Goal: Information Seeking & Learning: Find specific fact

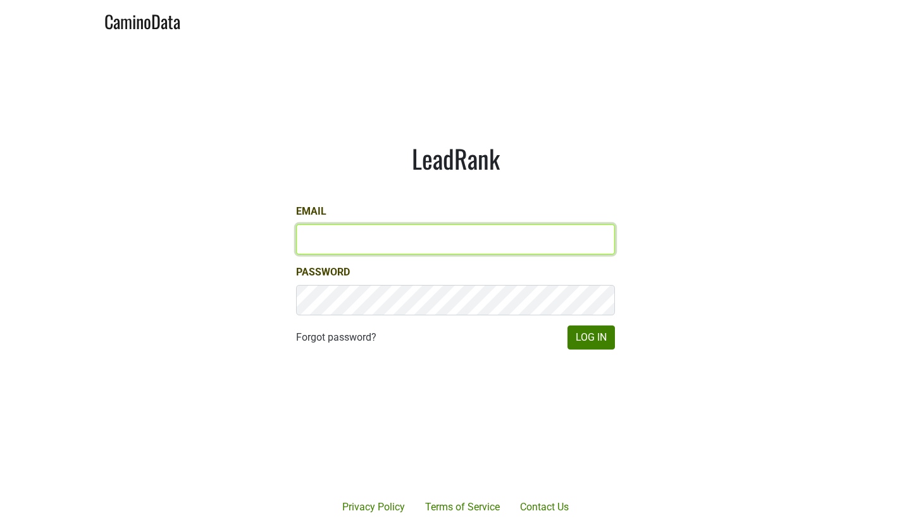
type input "dcohn@hundredacre.com"
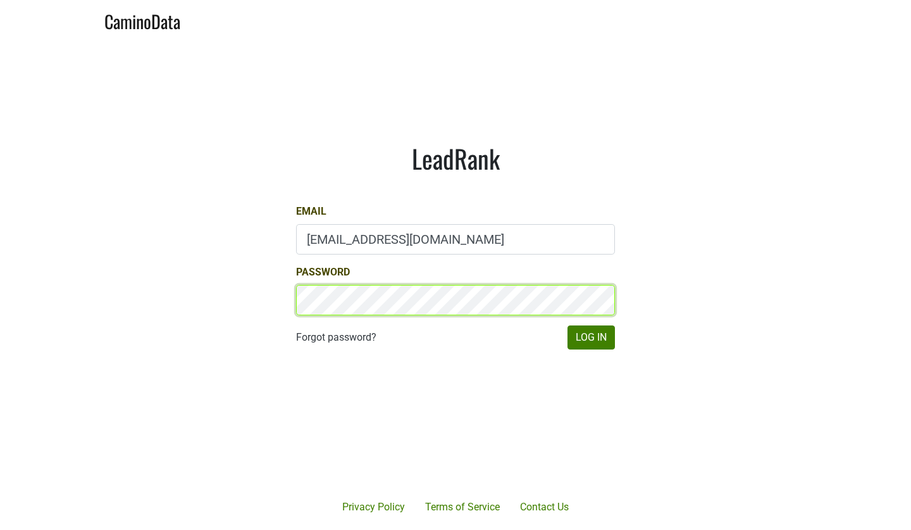
click at [591, 337] on button "Log In" at bounding box center [591, 337] width 47 height 24
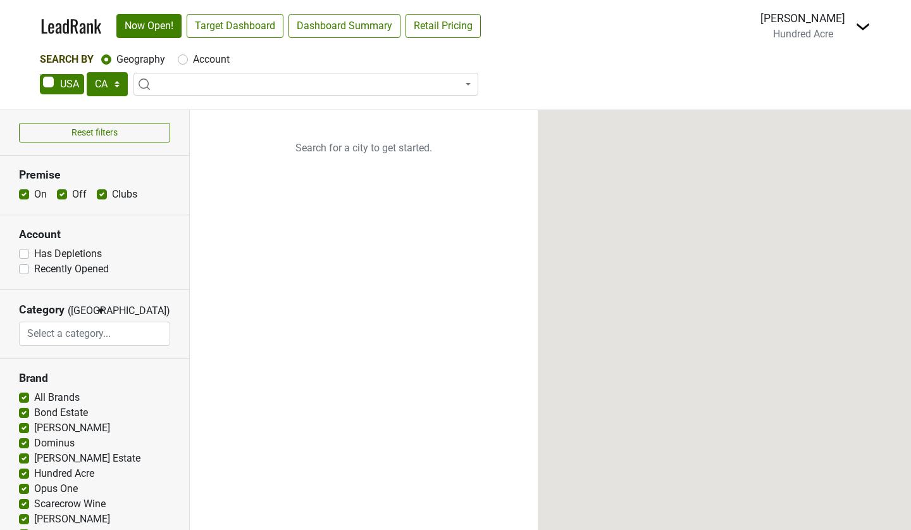
select select "CA"
select select
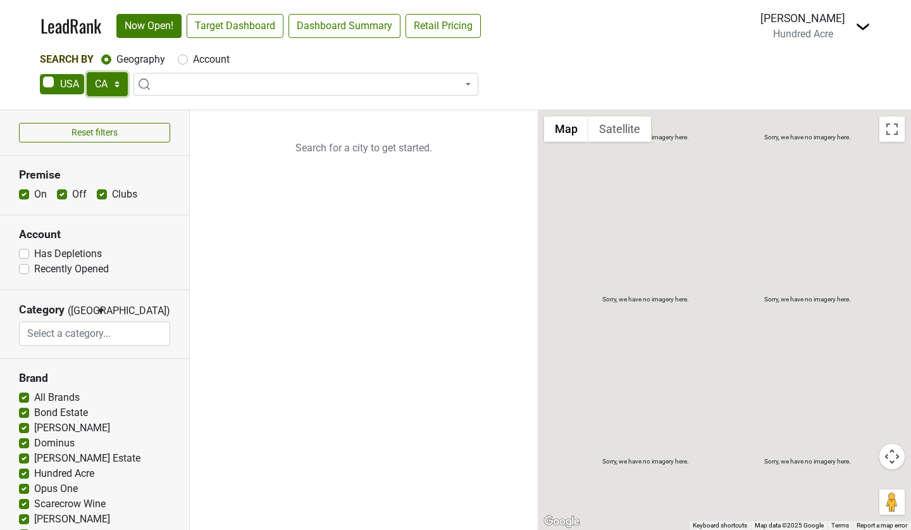
select select "FL"
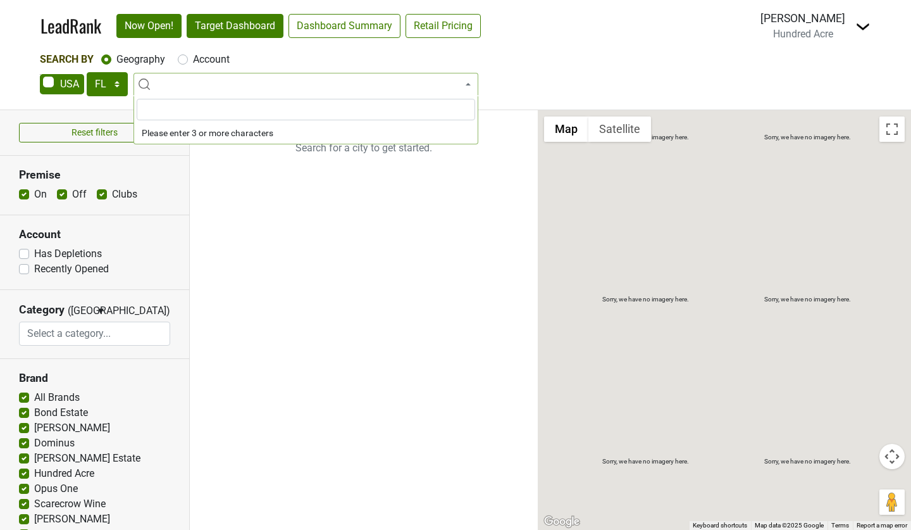
click at [274, 38] on link "Target Dashboard" at bounding box center [235, 26] width 97 height 24
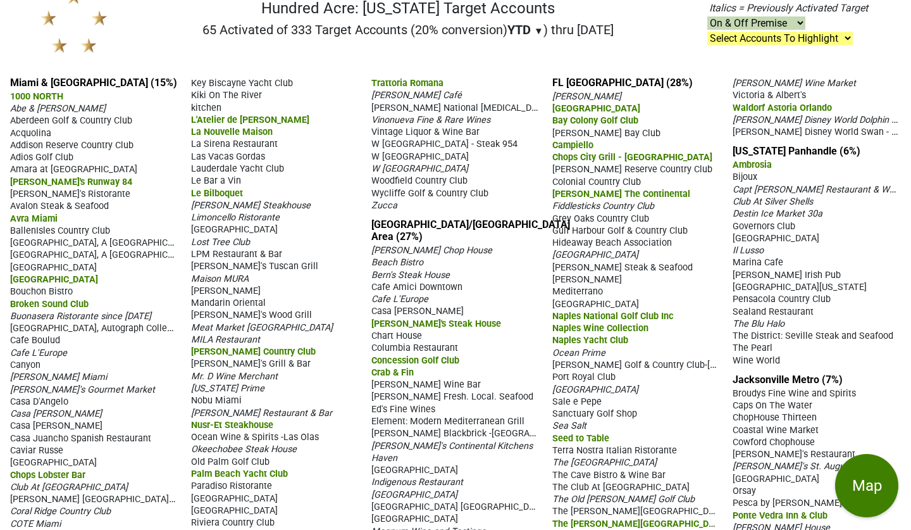
scroll to position [53, 0]
drag, startPoint x: 9, startPoint y: 238, endPoint x: 153, endPoint y: 265, distance: 146.7
click at [153, 265] on div "Miami & Southeast FL (15%) 1000 NORTH Abe & Louie's Aberdeen Golf & Country Clu…" at bounding box center [455, 503] width 911 height 875
copy section "Boca Beach Club, A Waldorf Astoria Resort Boca Raton Resort and Club, A Waldorf…"
click at [128, 265] on div "[GEOGRAPHIC_DATA]" at bounding box center [94, 267] width 168 height 12
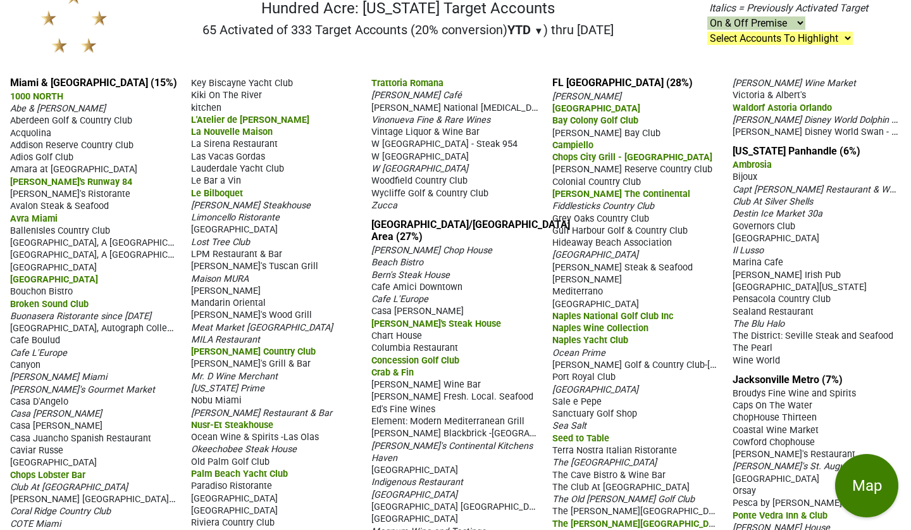
drag, startPoint x: 8, startPoint y: 248, endPoint x: 116, endPoint y: 262, distance: 109.1
click at [116, 262] on div "Miami & Southeast FL (15%) 1000 NORTH Abe & Louie's Aberdeen Golf & Country Clu…" at bounding box center [455, 503] width 911 height 875
click at [6, 247] on div "Miami & Southeast FL (15%) 1000 NORTH Abe & Louie's Aberdeen Golf & Country Clu…" at bounding box center [455, 503] width 911 height 875
drag, startPoint x: 7, startPoint y: 251, endPoint x: 74, endPoint y: 273, distance: 70.8
click at [74, 273] on div "Miami & Southeast FL (15%) 1000 NORTH Abe & Louie's Aberdeen Golf & Country Clu…" at bounding box center [455, 503] width 911 height 875
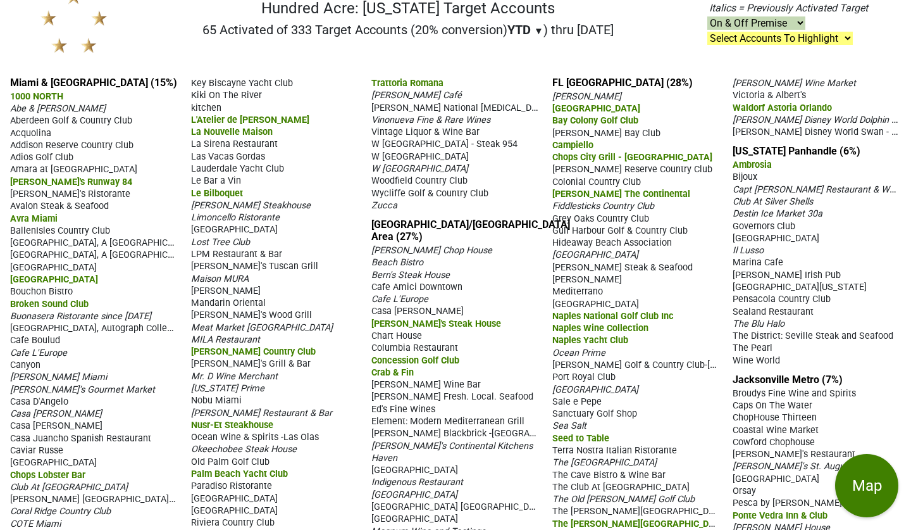
copy section "Boca Raton Resort and Club, A Waldorf Astoria Resort Boca West Country Club Bom…"
click at [122, 311] on span "Buonasera Ristorante since 1993" at bounding box center [80, 316] width 141 height 11
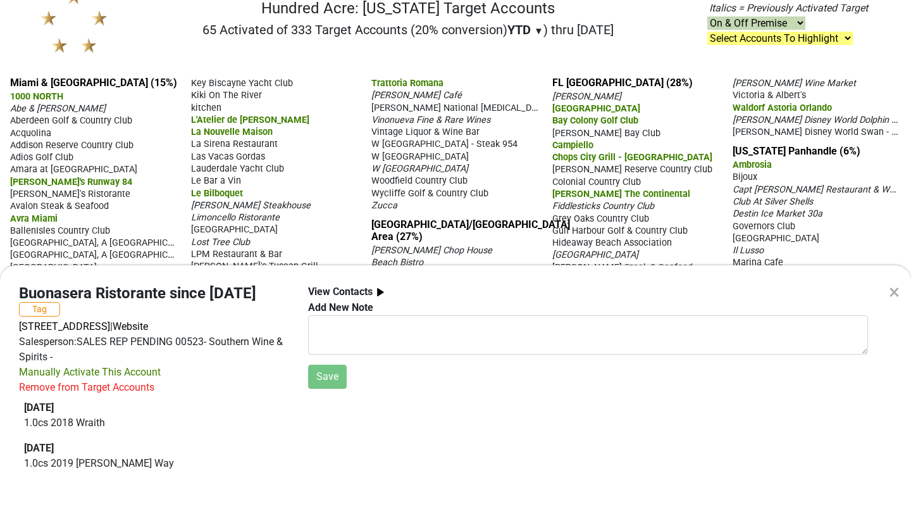
drag, startPoint x: 7, startPoint y: 342, endPoint x: 169, endPoint y: 346, distance: 162.1
click at [169, 346] on div "Buonasera Ristorante since 1993 Tag 2145 S US Hwy 1, Jupiter, FL 33477 | Websit…" at bounding box center [153, 385] width 289 height 203
copy span "2145 S US Hwy 1, Jupiter, FL 33477"
click at [143, 144] on div "× Buonasera Ristorante since 1993 Tag 2145 S US Hwy 1, Jupiter, FL 33477 | Webs…" at bounding box center [455, 265] width 911 height 530
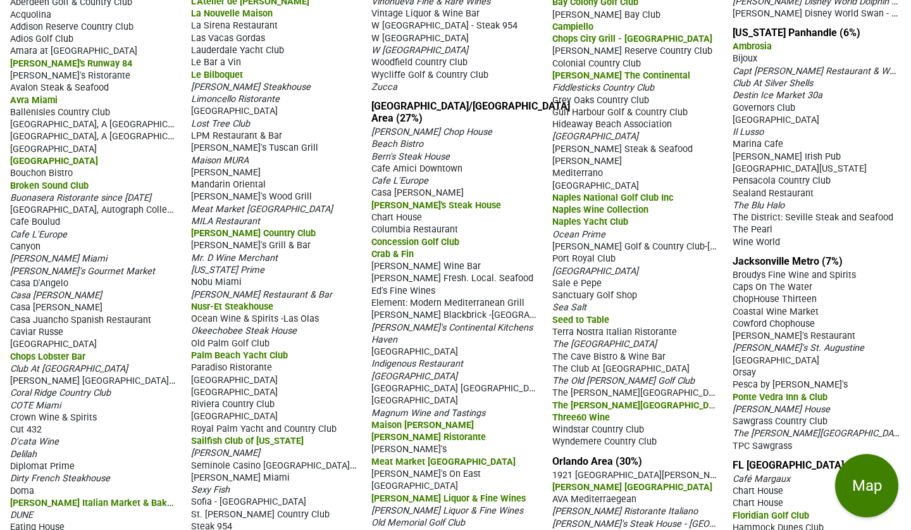
scroll to position [170, 0]
click at [47, 217] on span "Cafe Boulud" at bounding box center [35, 222] width 50 height 11
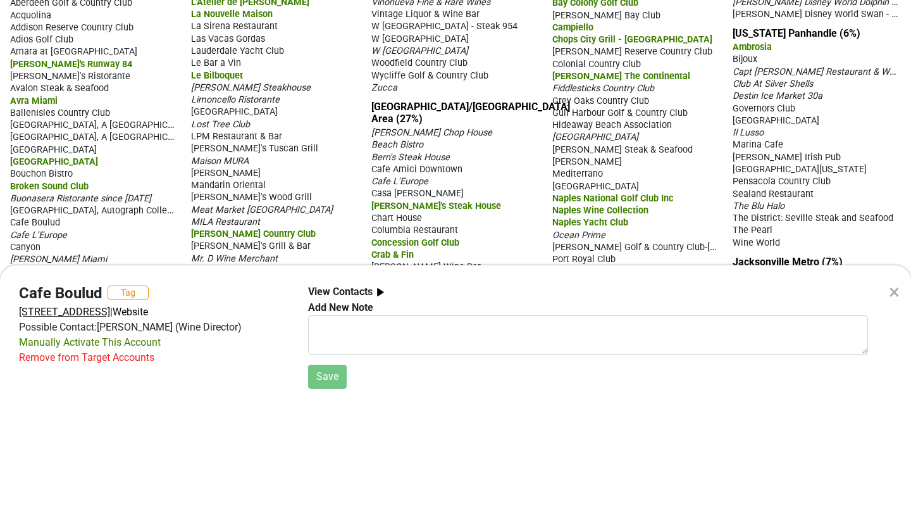
drag, startPoint x: 9, startPoint y: 342, endPoint x: 94, endPoint y: 346, distance: 85.5
click at [94, 346] on div "Cafe Boulud Tag 301 Australian Ave, Palm Beach, FL 33480 | Website Possible Con…" at bounding box center [153, 336] width 289 height 104
copy span "301 Australian Ave"
click at [141, 237] on div "× Cafe Boulud Tag 301 Australian Ave, Palm Beach, FL 33480 | Website Possible C…" at bounding box center [455, 265] width 911 height 530
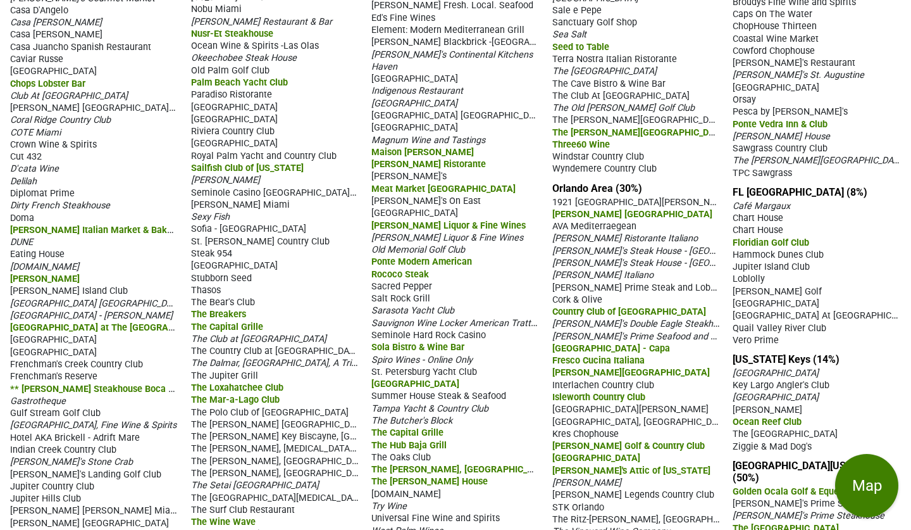
scroll to position [442, 0]
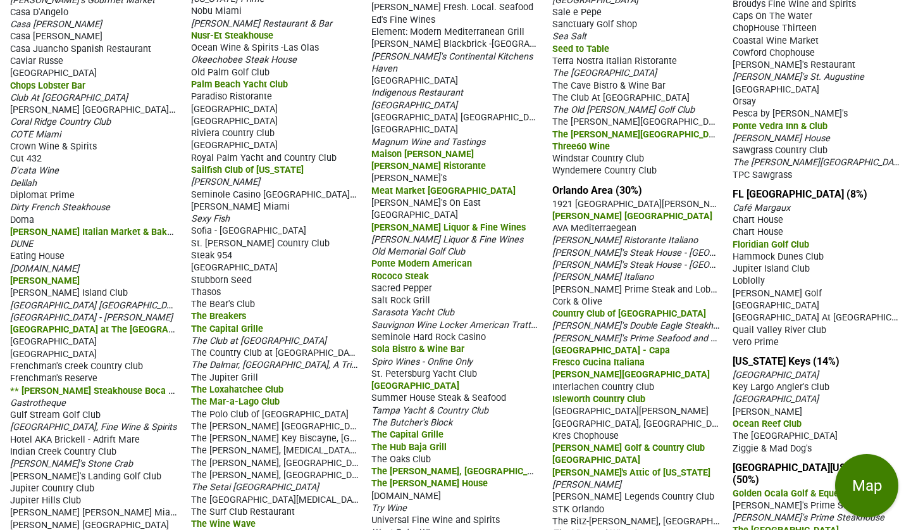
click at [26, 239] on span "DUNE" at bounding box center [21, 244] width 23 height 11
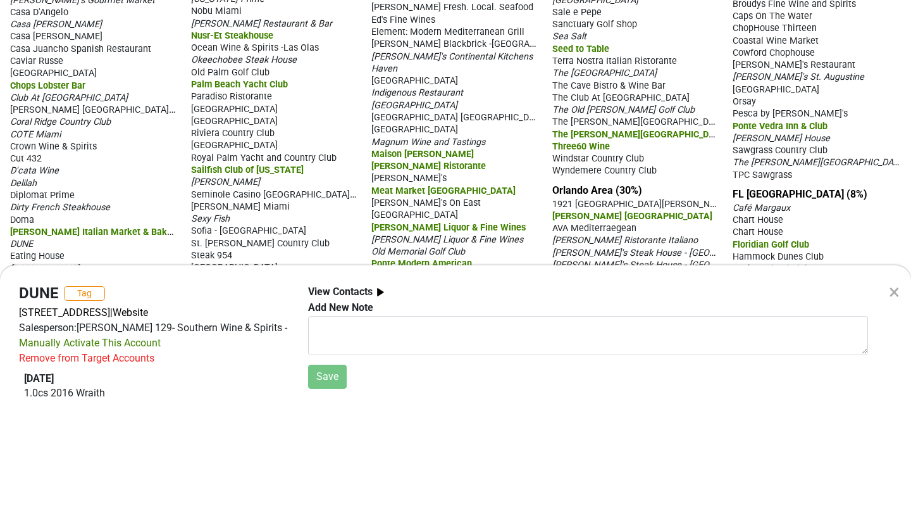
click at [896, 290] on div "×" at bounding box center [894, 292] width 11 height 30
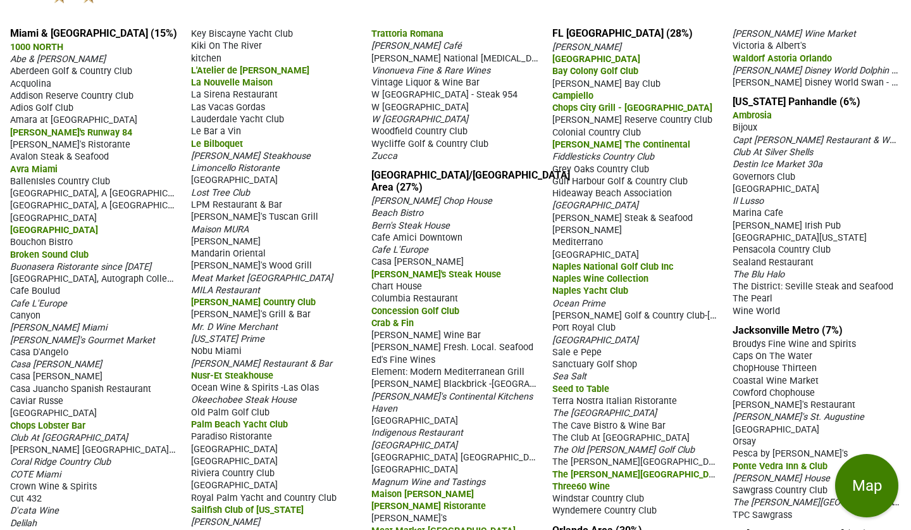
scroll to position [101, 0]
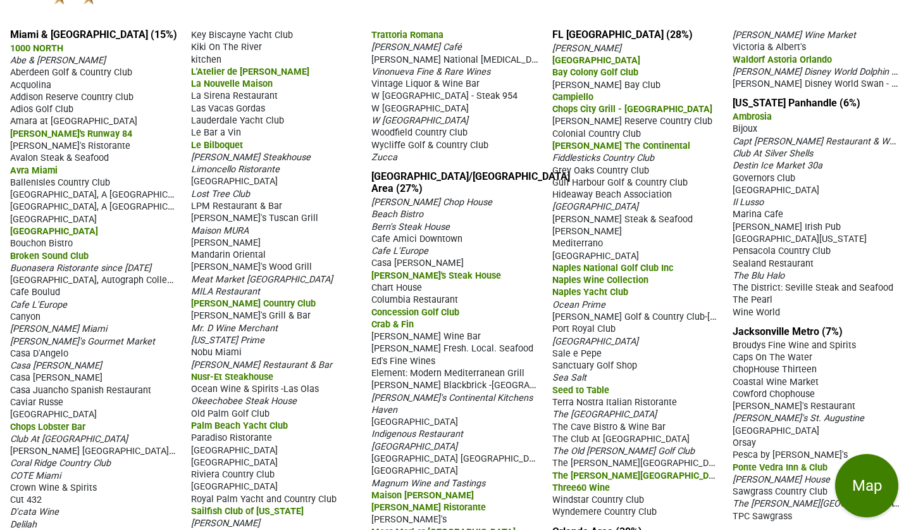
click at [240, 89] on span "La Nouvelle Maison" at bounding box center [232, 83] width 82 height 11
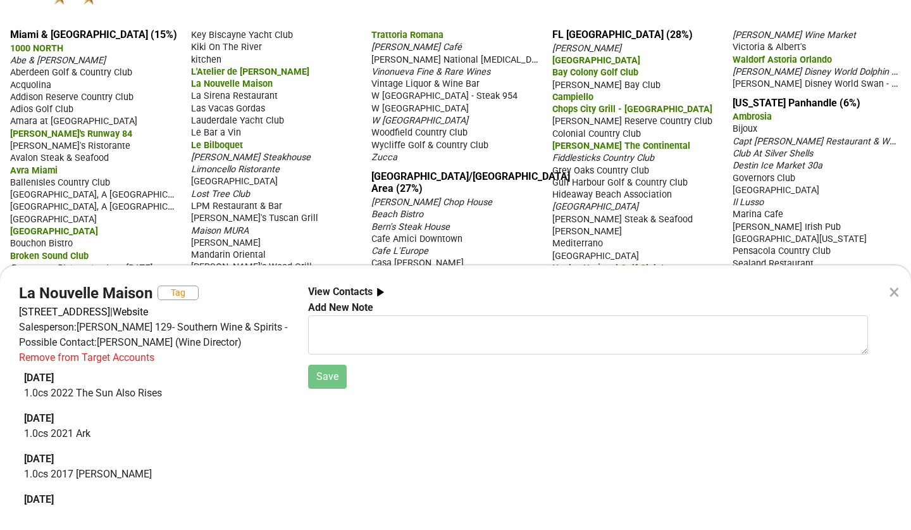
click at [371, 19] on div "× La Nouvelle Maison Tag 455 E Palmetto Park Rd, Boca Raton, FL 33432 | Website…" at bounding box center [455, 265] width 911 height 530
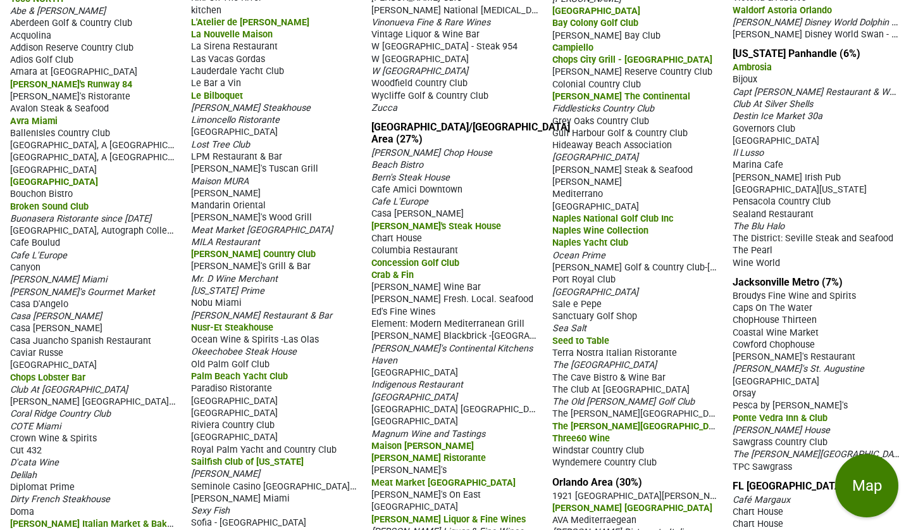
scroll to position [151, 0]
click at [201, 404] on span "Quail Ridge Country Club" at bounding box center [234, 400] width 87 height 11
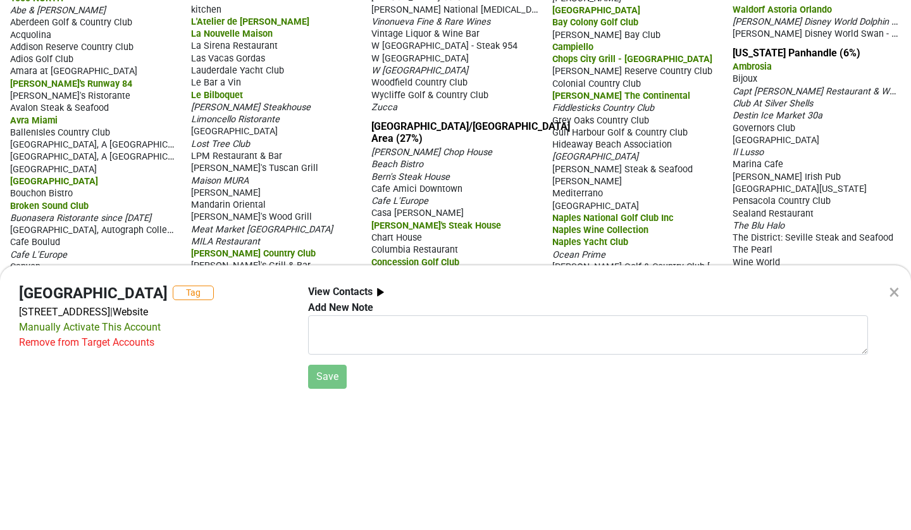
click at [328, 44] on div "× Quail Ridge Country Club Tag 3715 Golf Rd, Boynton Beach, FL 33436 | Website …" at bounding box center [455, 265] width 911 height 530
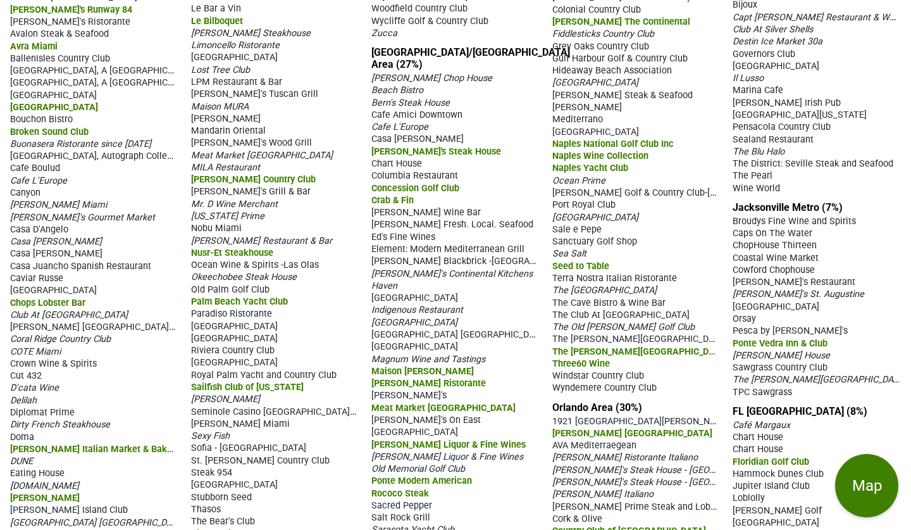
scroll to position [226, 0]
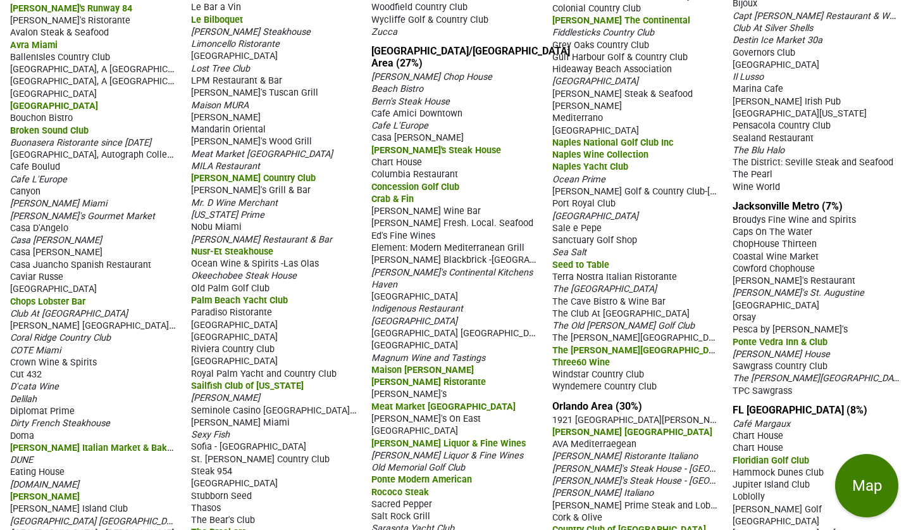
click at [207, 437] on span "Sexy Fish" at bounding box center [210, 434] width 39 height 11
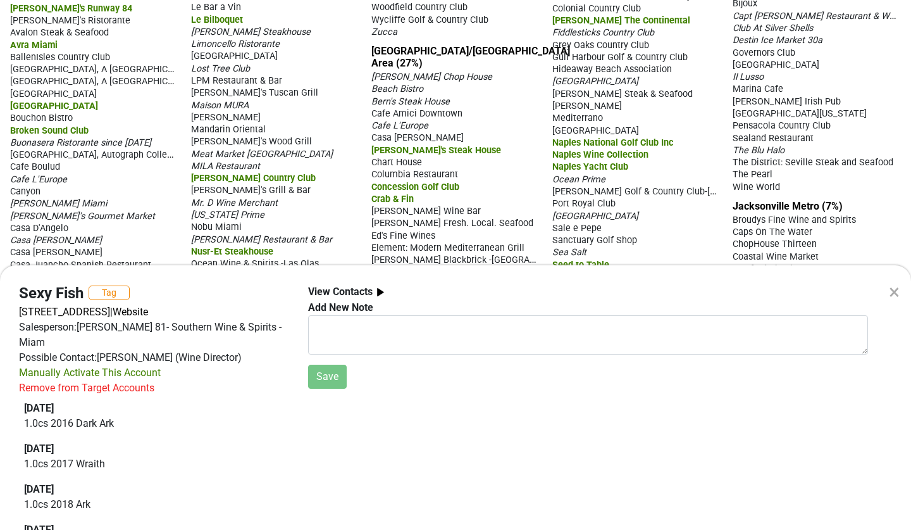
click at [353, 109] on div "× Sexy Fish Tag 1001 S Miami Ave, Miami, FL 33130 | Website Salesperson: GAMALI…" at bounding box center [455, 265] width 911 height 530
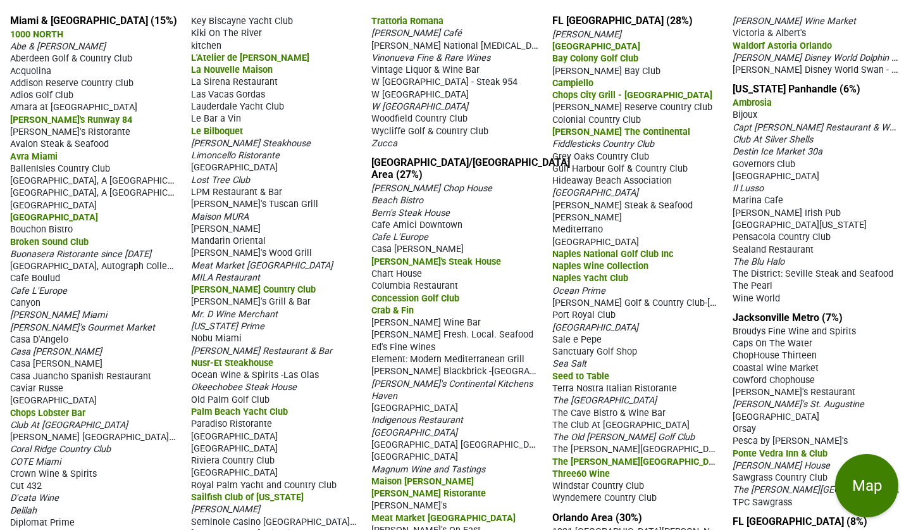
scroll to position [116, 0]
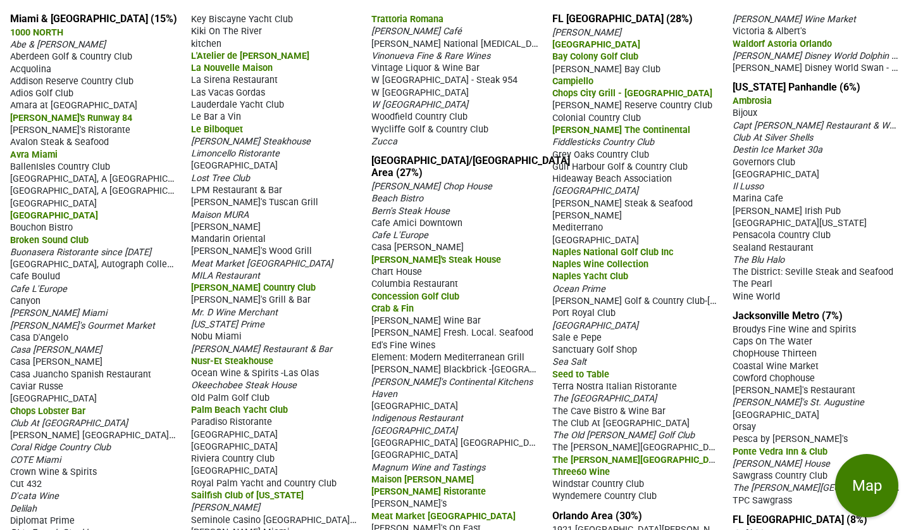
click at [415, 182] on span "Bascom's Chop House" at bounding box center [432, 186] width 121 height 11
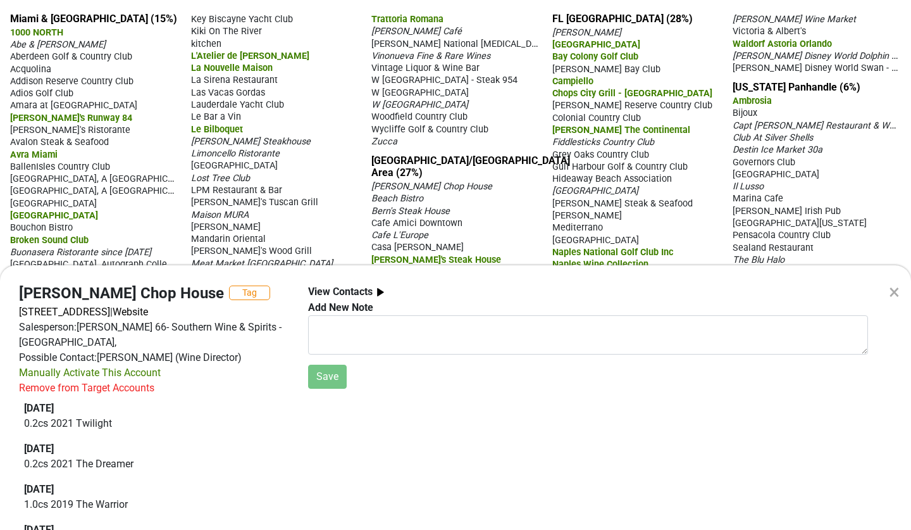
click at [518, 156] on div "× Bascom's Chop House Tag 3665 Ulmerton Rd, Clearwater, FL 33762 | Website Sale…" at bounding box center [455, 265] width 911 height 530
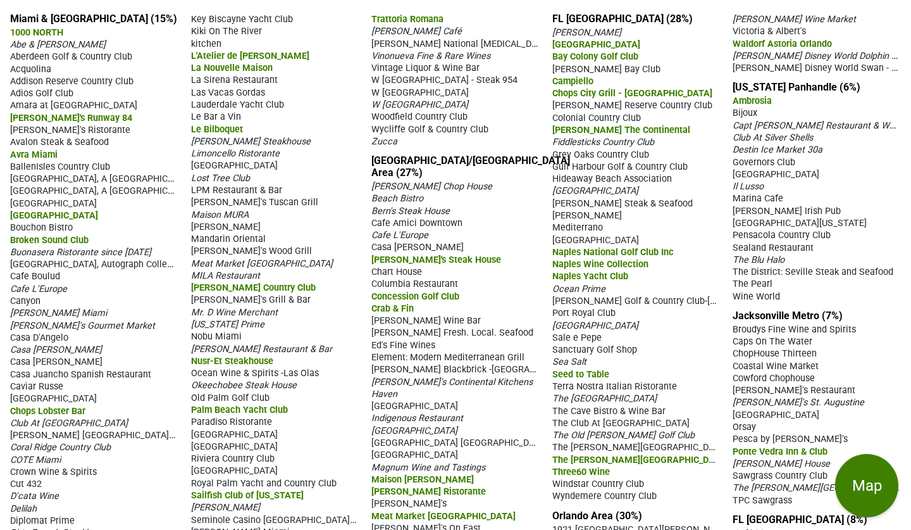
click at [457, 256] on span "Charley's Steak House" at bounding box center [437, 259] width 130 height 11
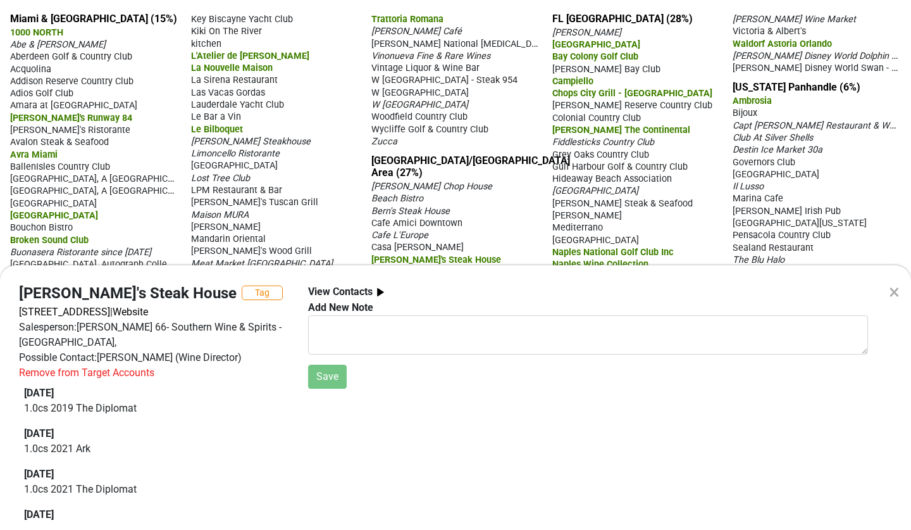
click at [342, 158] on div "× Charley's Steak House Tag 4444 West Cypress Street, Tampa, FL 33607 | Website…" at bounding box center [455, 265] width 911 height 530
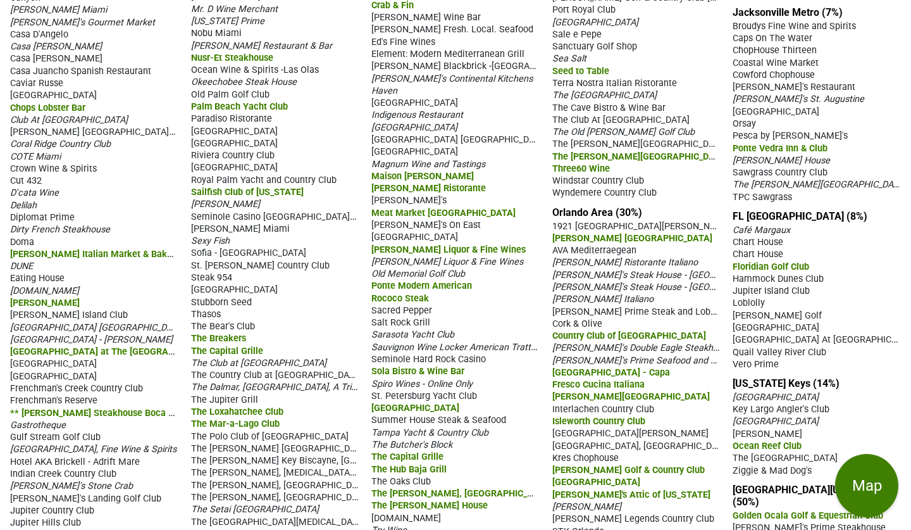
scroll to position [423, 0]
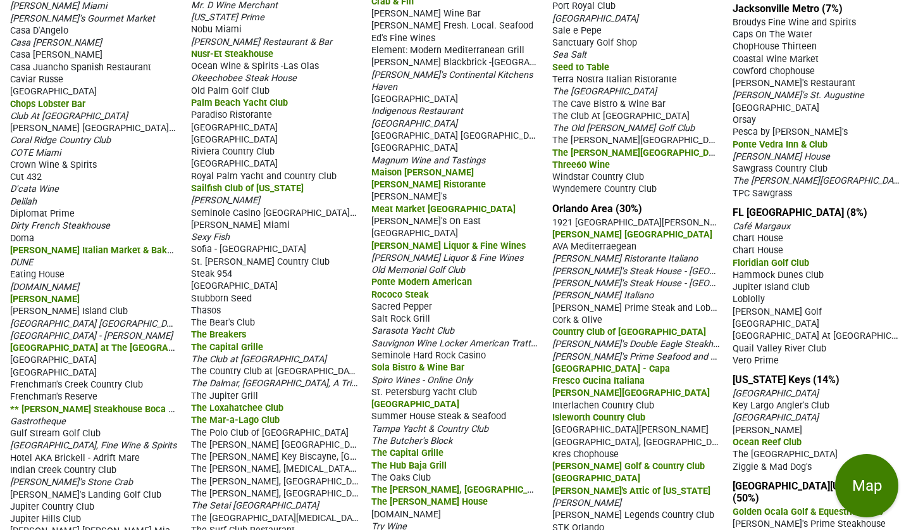
click at [418, 325] on span "Sarasota Yacht Club" at bounding box center [413, 330] width 83 height 11
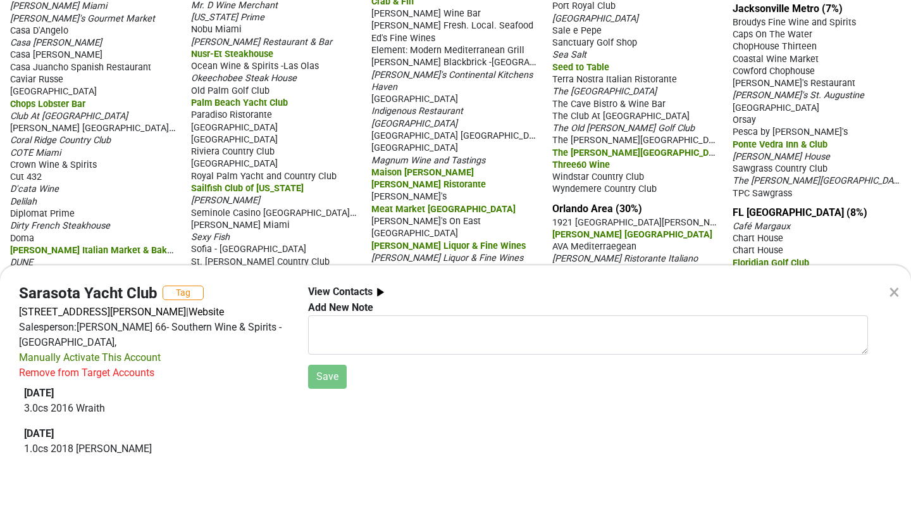
click at [353, 132] on div "× Sarasota Yacht Club Tag 1100 John Ringling Blvd, Sarasota, FL 34236 | Website…" at bounding box center [455, 265] width 911 height 530
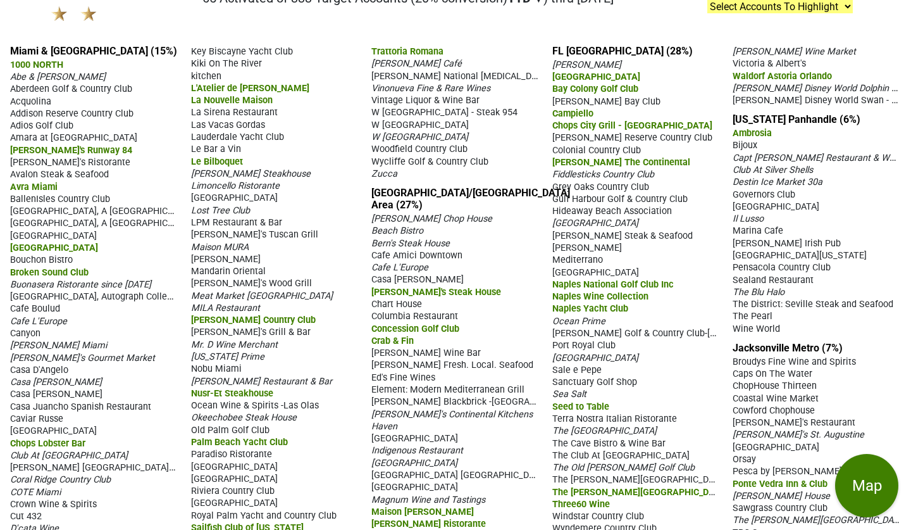
scroll to position [73, 0]
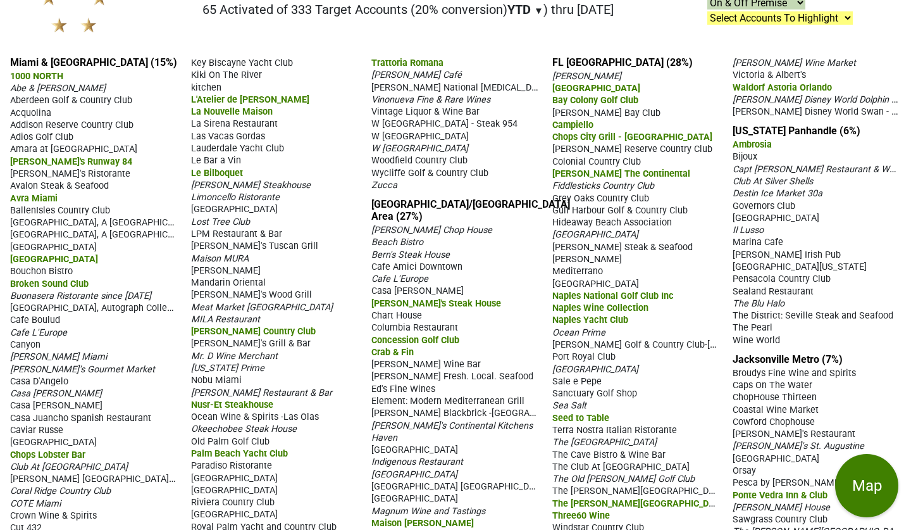
click at [582, 77] on span "Angelinas Ristorante" at bounding box center [587, 76] width 69 height 11
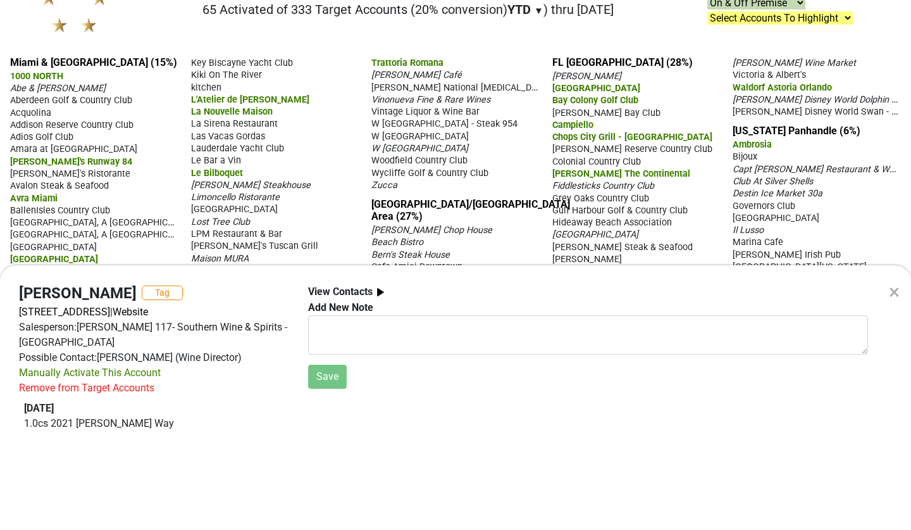
click at [668, 89] on div "× Angelinas Ristorante Tag 24041 S Tamiami Trl, Bonita Springs, FL 34134 | Webs…" at bounding box center [455, 265] width 911 height 530
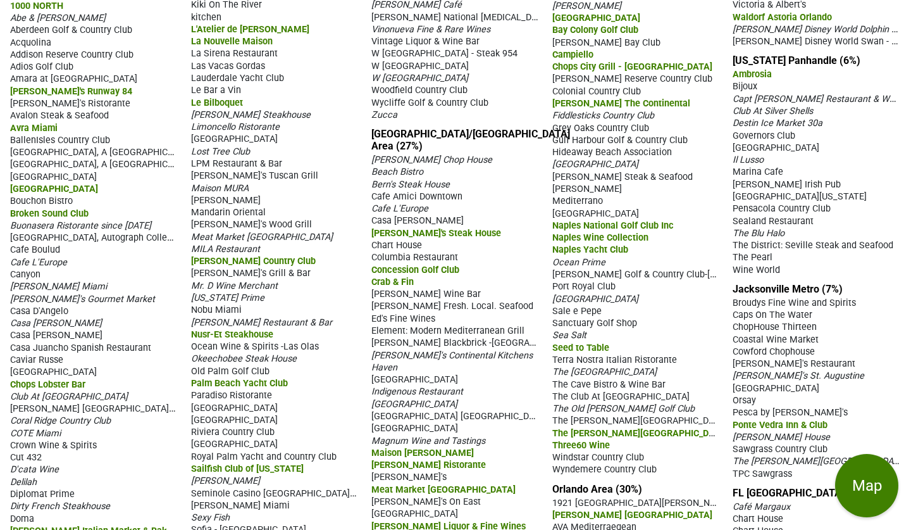
scroll to position [144, 0]
click at [603, 294] on span "Quail West Golf & Country Club" at bounding box center [596, 298] width 86 height 11
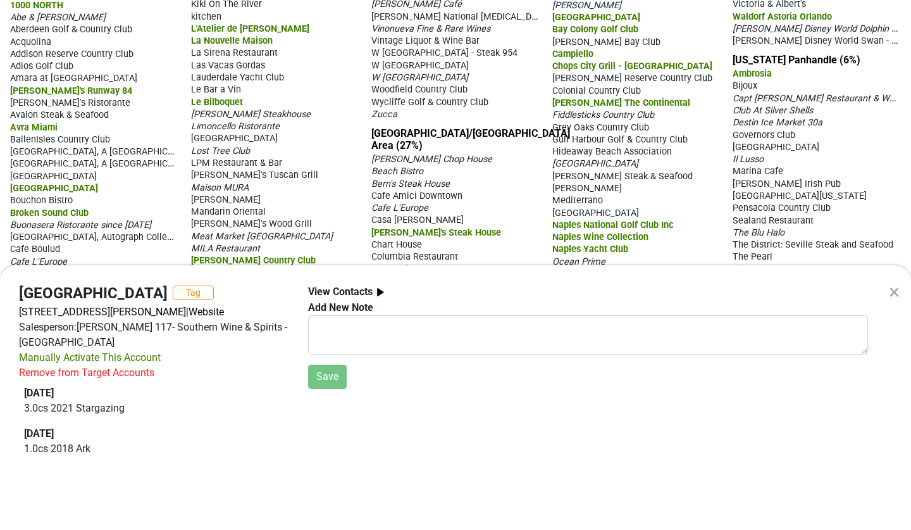
click at [525, 139] on div "× Quail West Golf & Country Club Tag 5950 Burnham Rd, Naples, FL 34119 | Websit…" at bounding box center [455, 265] width 911 height 530
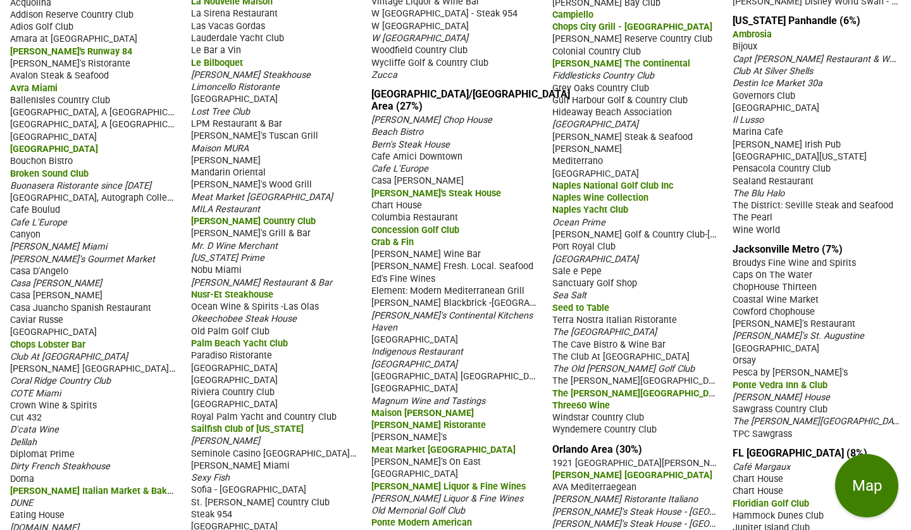
scroll to position [185, 0]
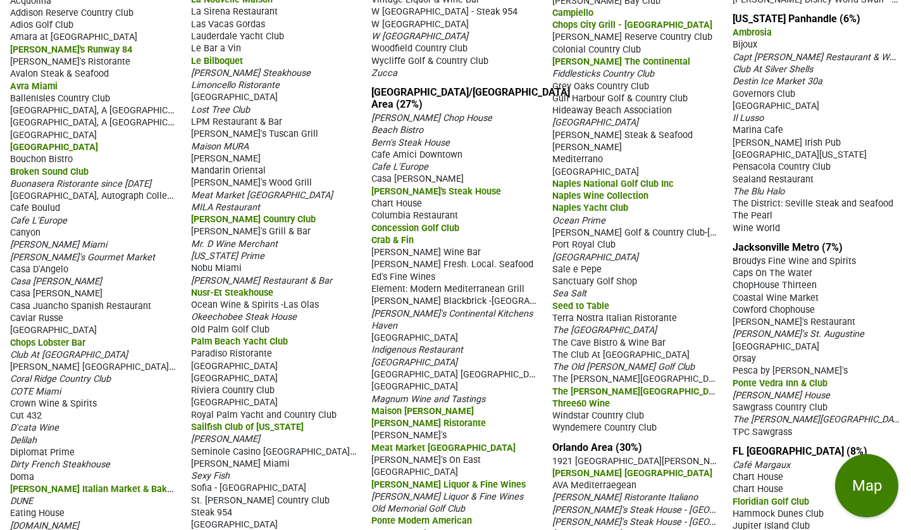
click at [591, 349] on span "The Club At Mediterra" at bounding box center [621, 354] width 137 height 11
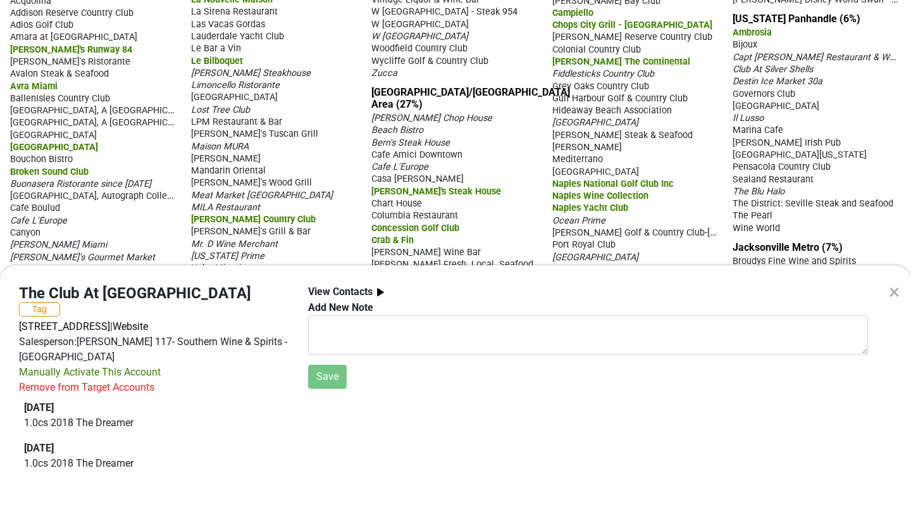
click at [502, 131] on div "× The Club At Mediterra Tag 15755 Corso Mediterra Cir, Naples, FL 34110 | Websi…" at bounding box center [455, 265] width 911 height 530
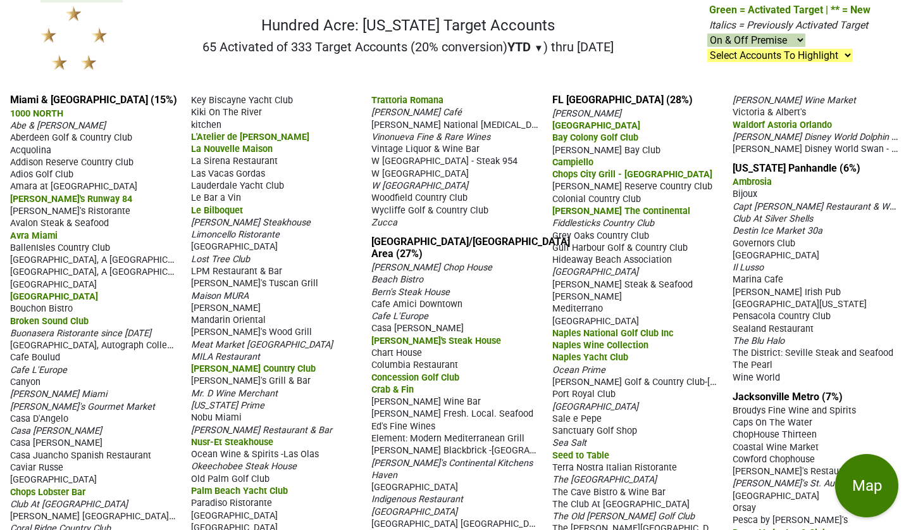
scroll to position [49, 0]
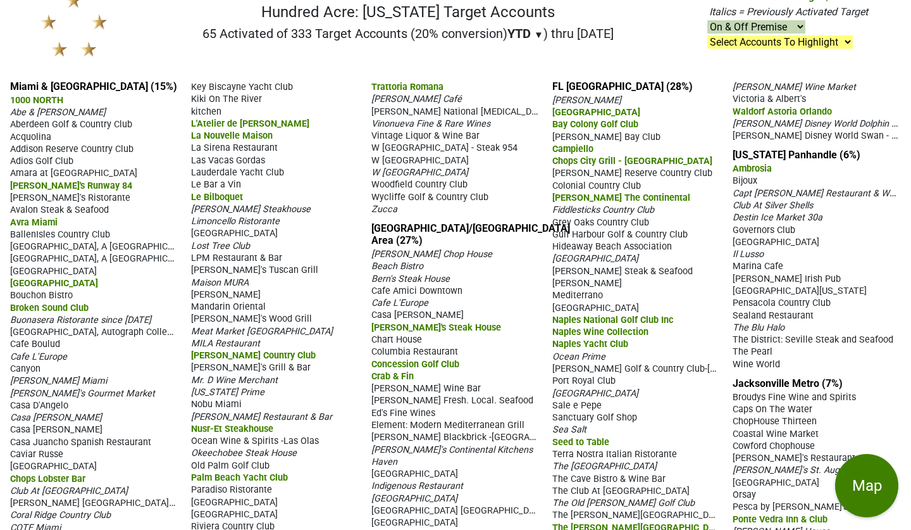
click at [747, 167] on span "Ambrosia" at bounding box center [752, 168] width 39 height 11
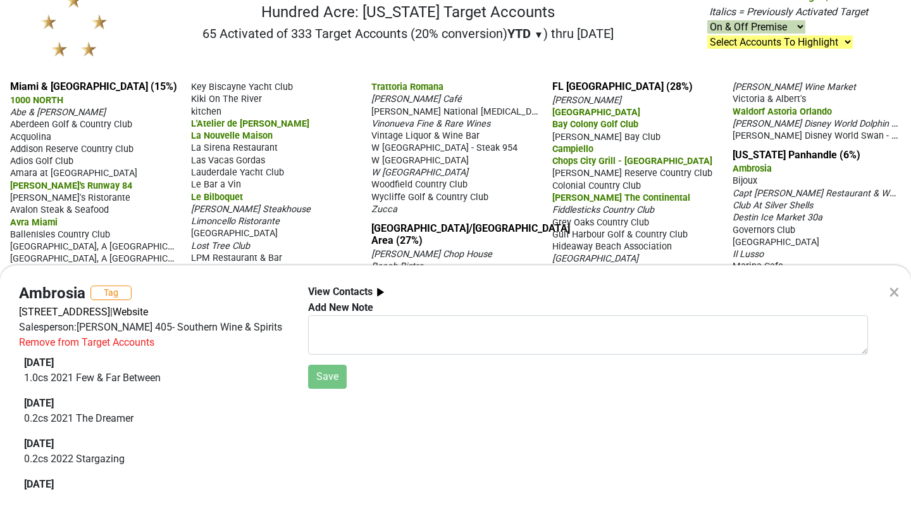
click at [708, 178] on div "× Ambrosia Tag 75 Origins Main St, Watersound, FL 32461 | Website Salesperson: …" at bounding box center [455, 265] width 911 height 530
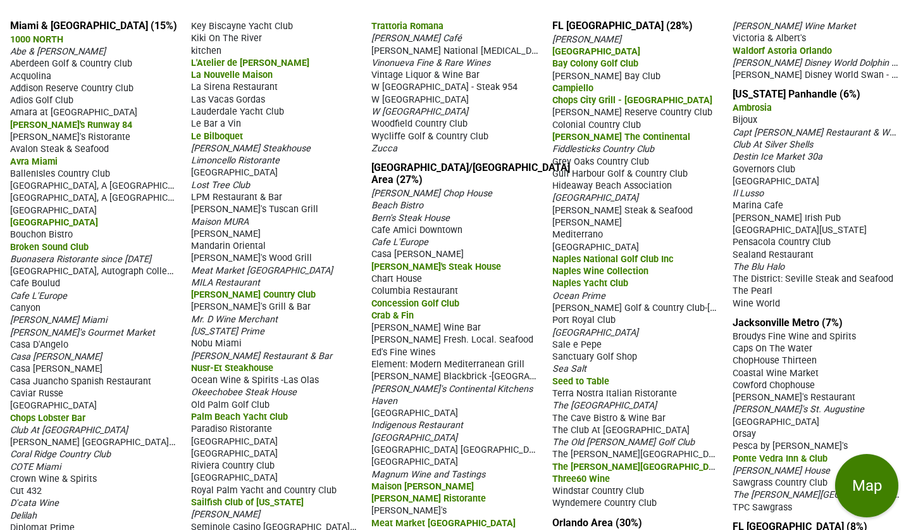
scroll to position [109, 0]
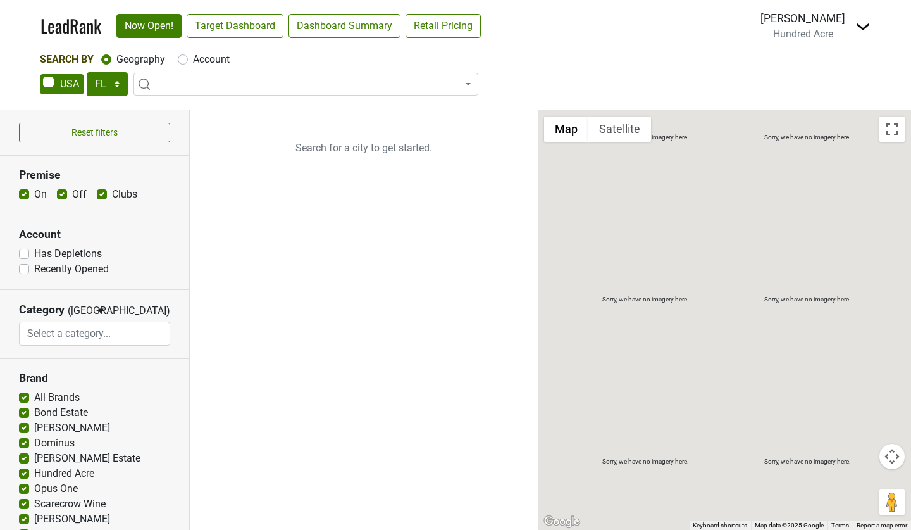
select select "FL"
select select
click at [230, 33] on link "Target Dashboard" at bounding box center [235, 26] width 97 height 24
select select "NY"
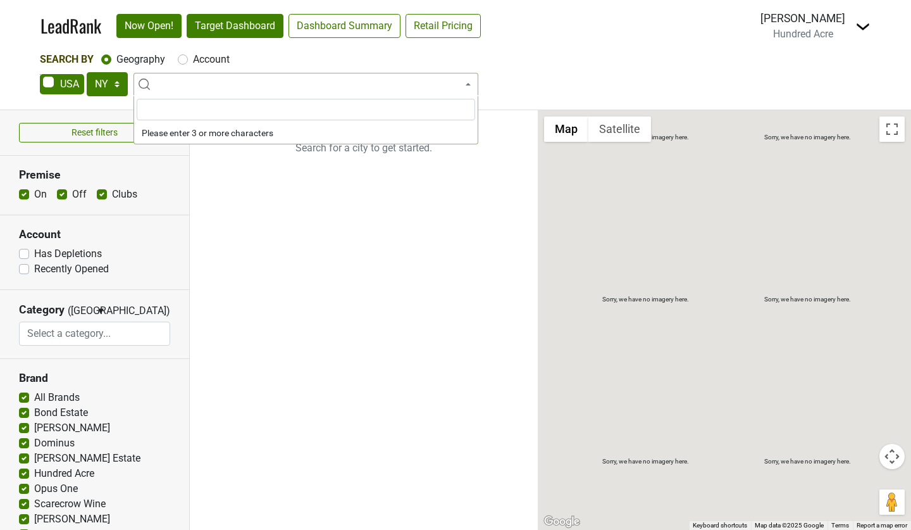
click at [239, 21] on link "Target Dashboard" at bounding box center [235, 26] width 97 height 24
click at [244, 32] on link "Target Dashboard" at bounding box center [235, 26] width 97 height 24
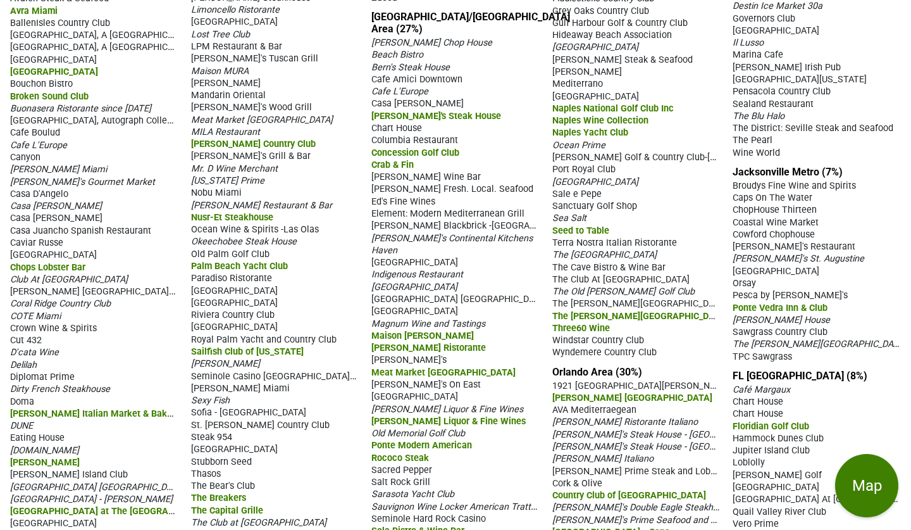
scroll to position [262, 0]
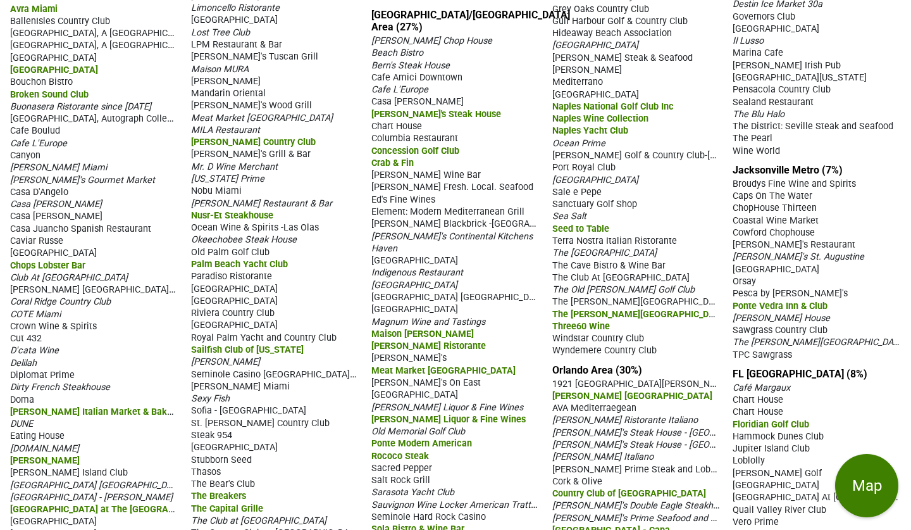
click at [769, 301] on span "Ponte Vedra Inn & Club" at bounding box center [780, 306] width 95 height 11
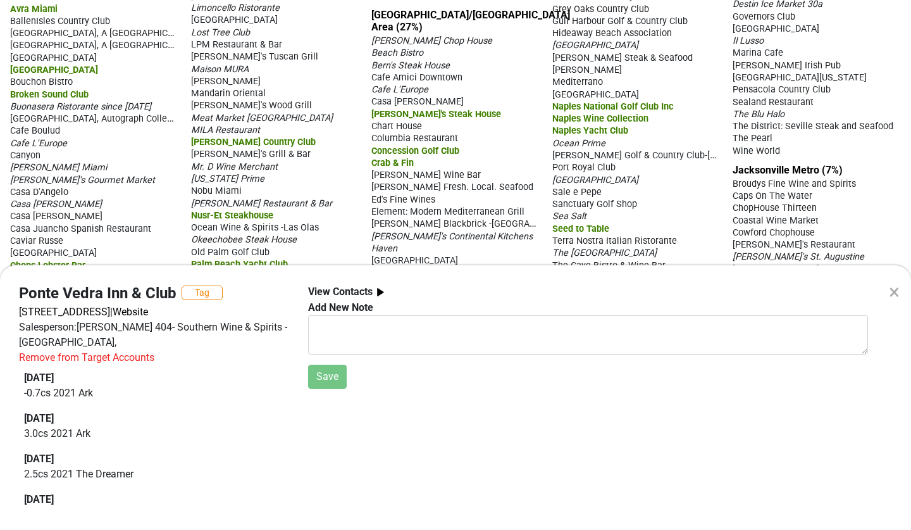
click at [674, 211] on div "× Ponte Vedra Inn & Club Tag 200 Ponte Vedra Blvd, Ponte Vedra Beach, FL 32082 …" at bounding box center [455, 265] width 911 height 530
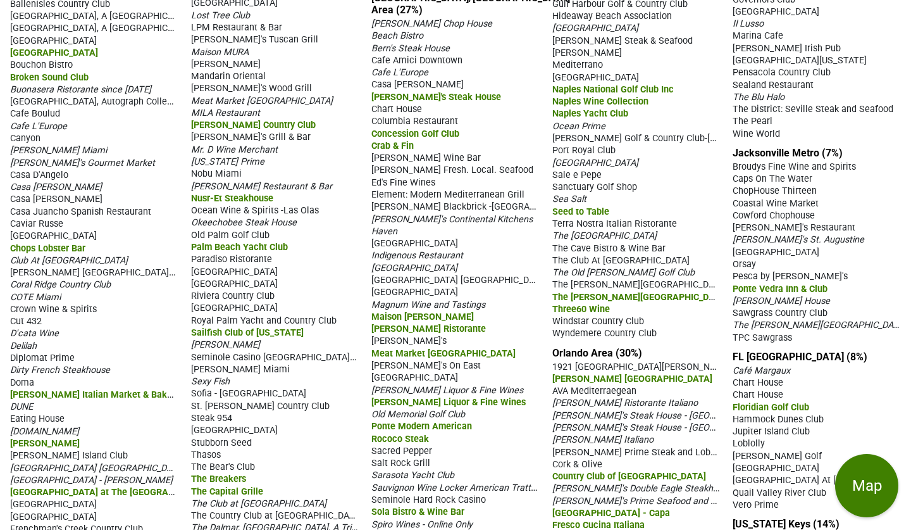
scroll to position [279, 0]
click at [746, 332] on span "TPC Sawgrass" at bounding box center [762, 337] width 59 height 11
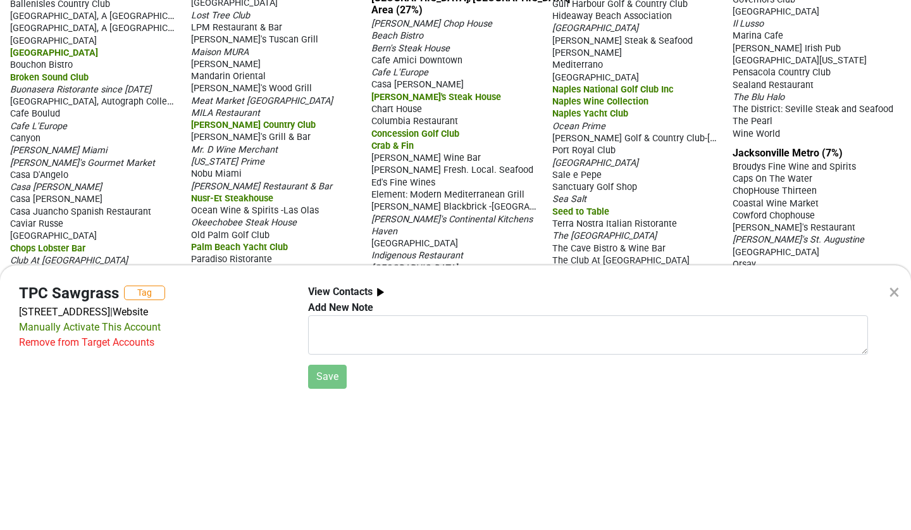
click at [696, 177] on div "× TPC Sawgrass Tag 110 Pga Tour Blvd, Ponte Vedra Beach, FL 32082 | Website Man…" at bounding box center [455, 265] width 911 height 530
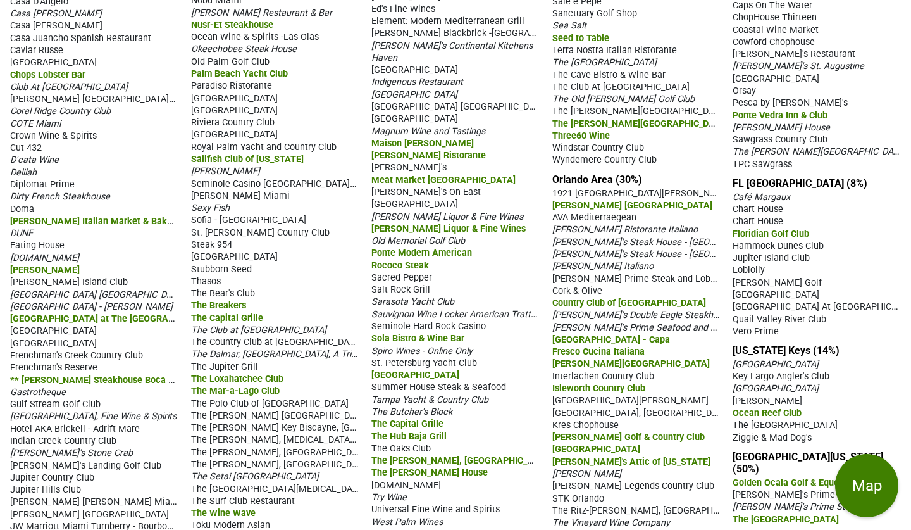
scroll to position [451, 0]
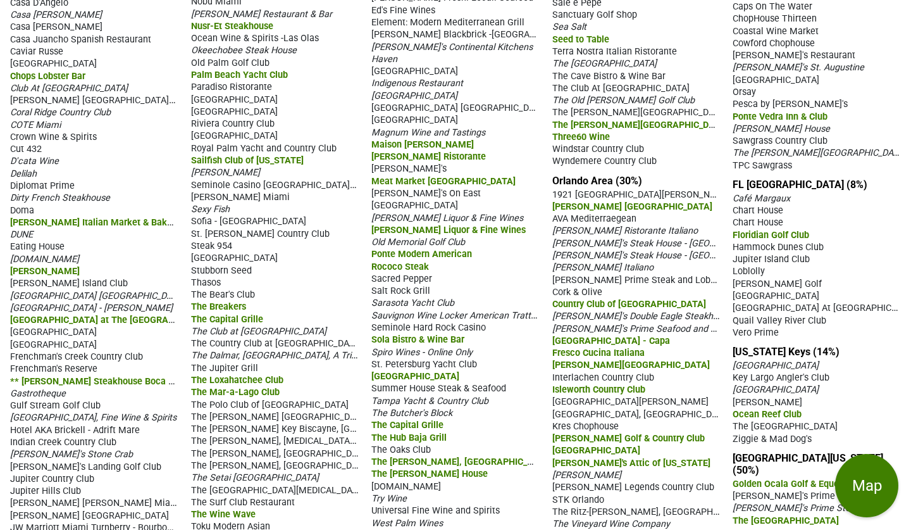
click at [753, 193] on span "Café Margaux" at bounding box center [762, 198] width 58 height 11
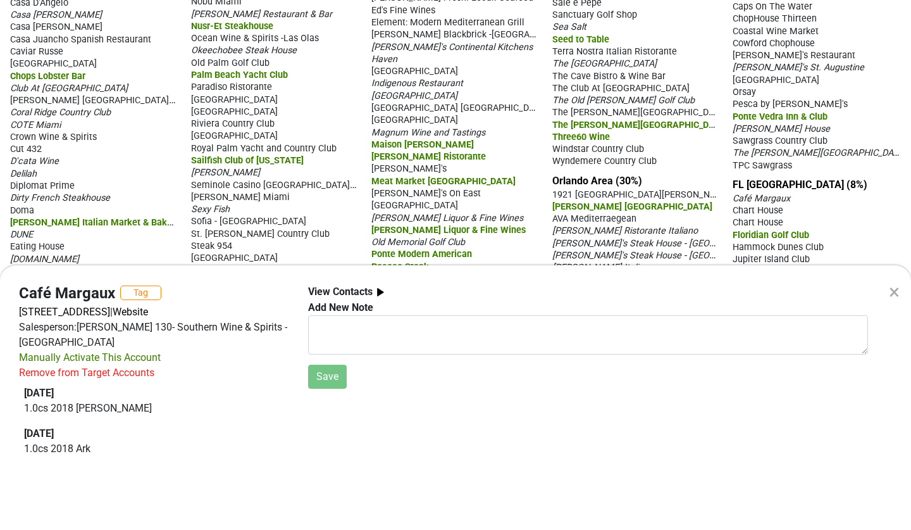
click at [707, 147] on div "× Café Margaux Tag 220 Brevard Ave, Cocoa, FL 32922 | Website Salesperson: PHIL…" at bounding box center [455, 265] width 911 height 530
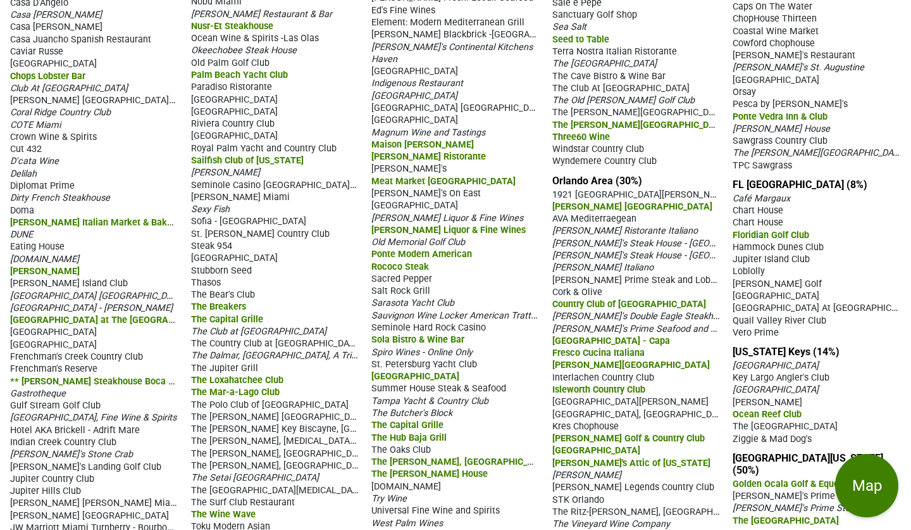
click at [770, 242] on span "Hammock Dunes Club" at bounding box center [778, 247] width 91 height 11
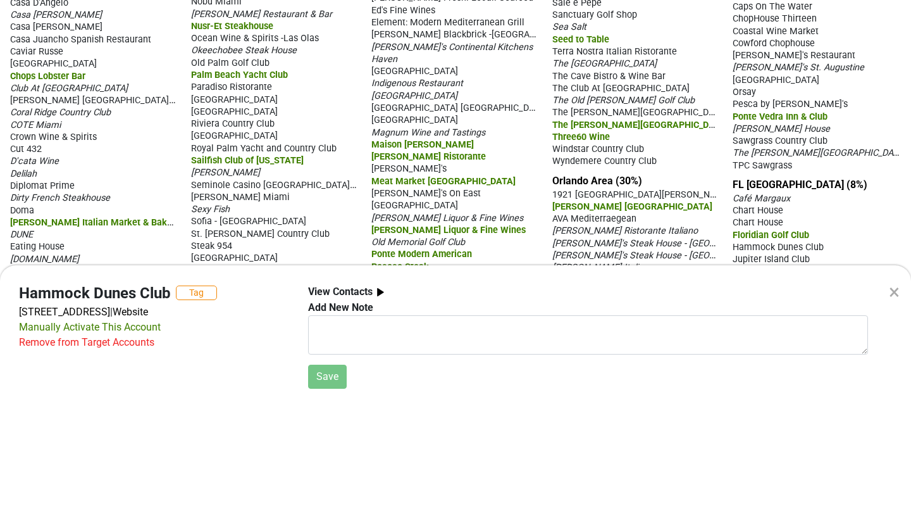
click at [908, 222] on div "× Hammock Dunes Club Tag 30 Avenue Royal, Palm Coast, FL 32137 | Website Manual…" at bounding box center [455, 265] width 911 height 530
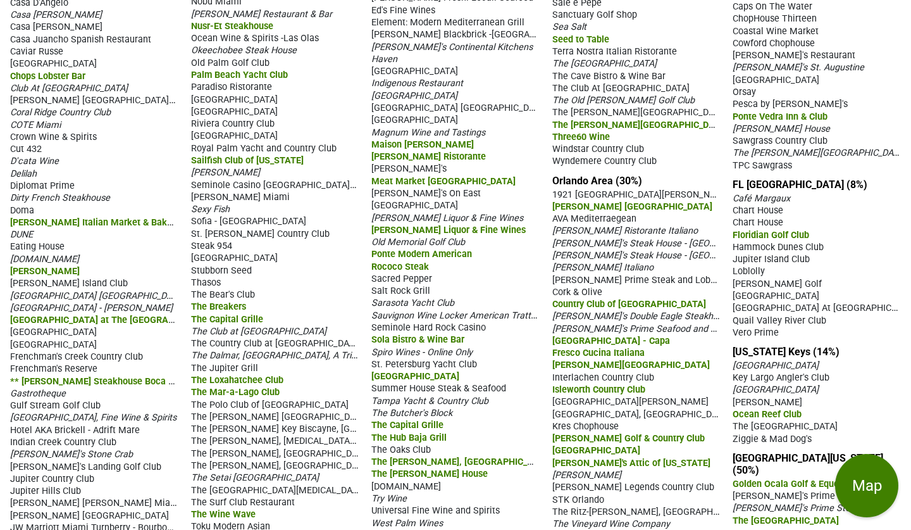
click at [751, 266] on span "Loblolly" at bounding box center [749, 271] width 32 height 11
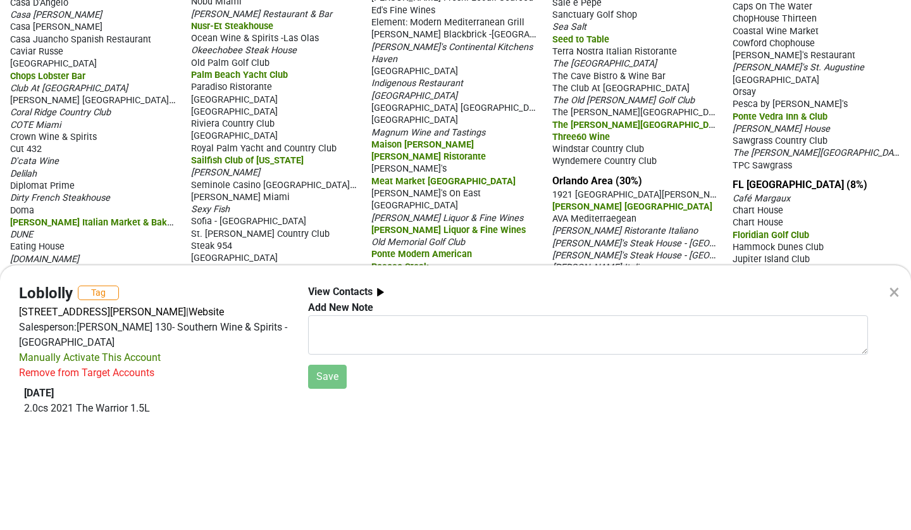
click at [709, 236] on div "× Loblolly Tag 7407 SE Hill Ter, Hobe Sound, FL 33455 | Website Salesperson: PH…" at bounding box center [455, 265] width 911 height 530
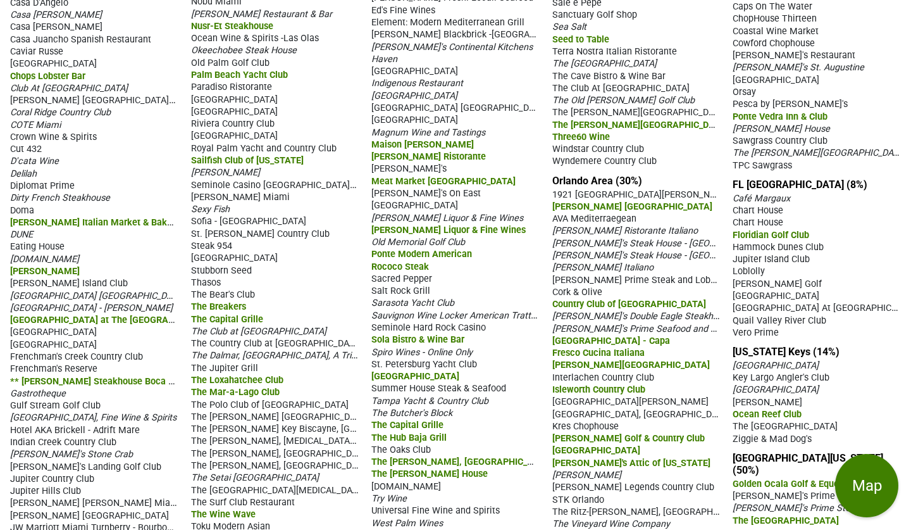
click at [773, 515] on span "The Equestrian Hotel" at bounding box center [786, 520] width 106 height 11
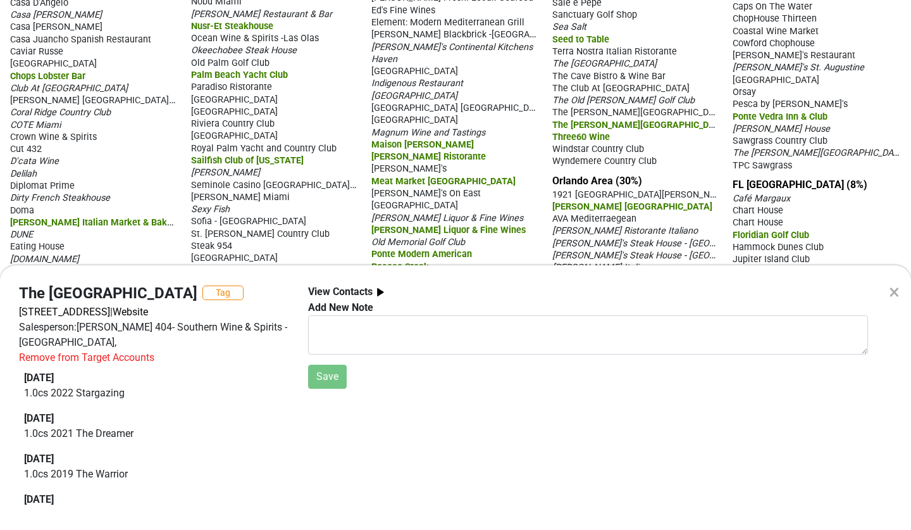
click at [906, 213] on div "× The Equestrian Hotel Tag 8510 NW 17th Lane, Ocala, FL 34482 | Website Salespe…" at bounding box center [455, 265] width 911 height 530
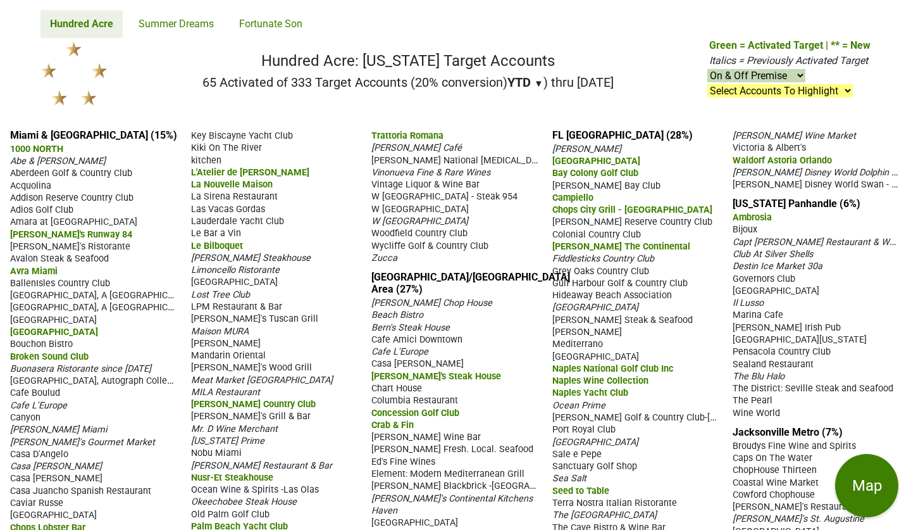
scroll to position [0, 0]
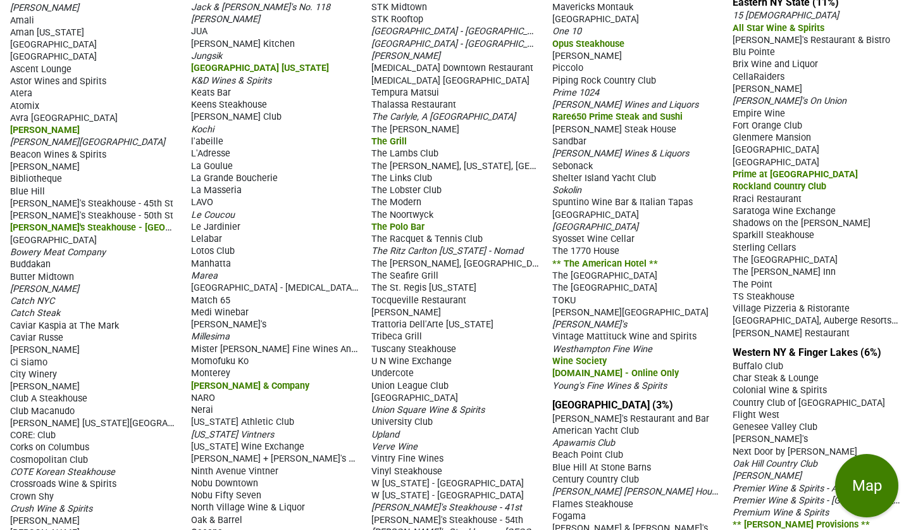
scroll to position [165, 0]
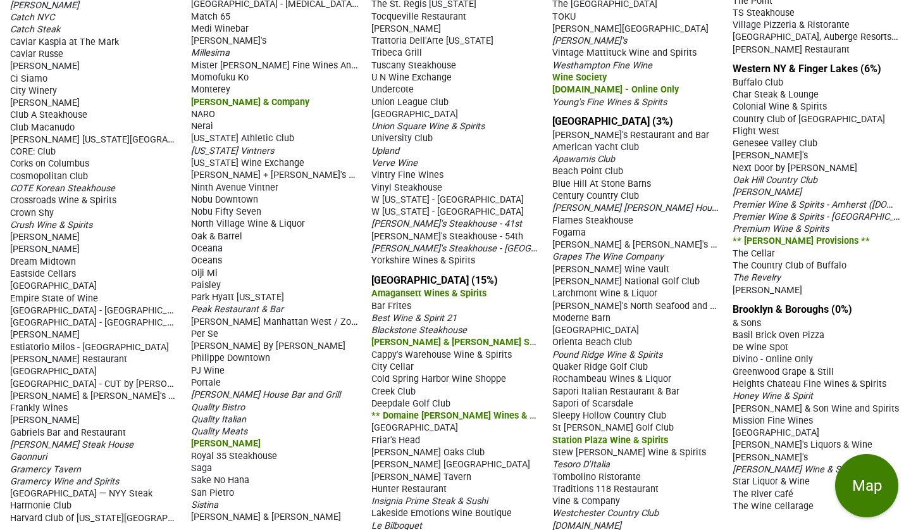
scroll to position [448, 0]
